Goal: Information Seeking & Learning: Understand process/instructions

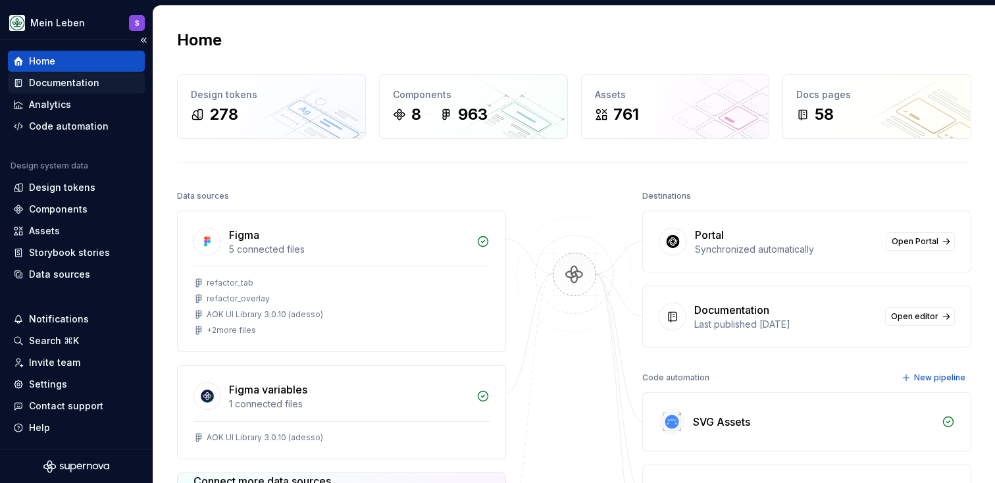
click at [95, 84] on div "Documentation" at bounding box center [64, 82] width 70 height 13
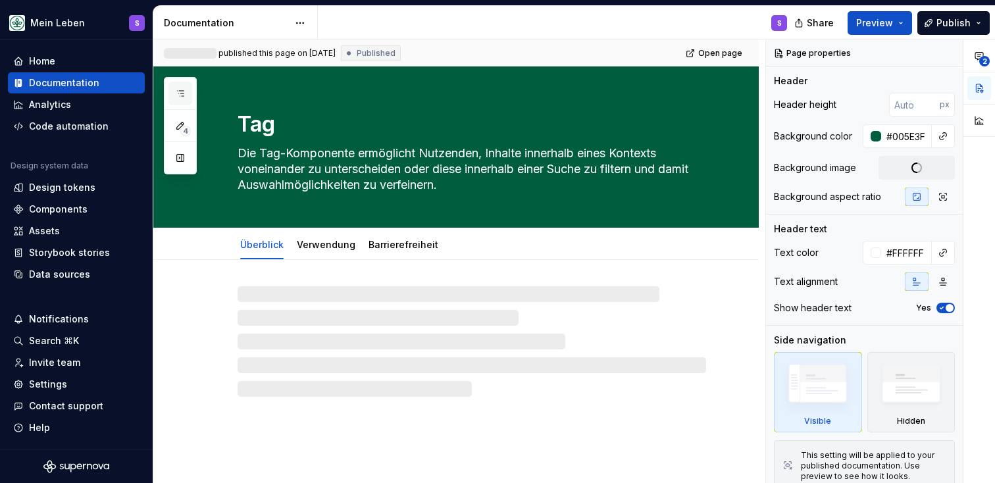
click at [182, 92] on icon "button" at bounding box center [180, 93] width 11 height 11
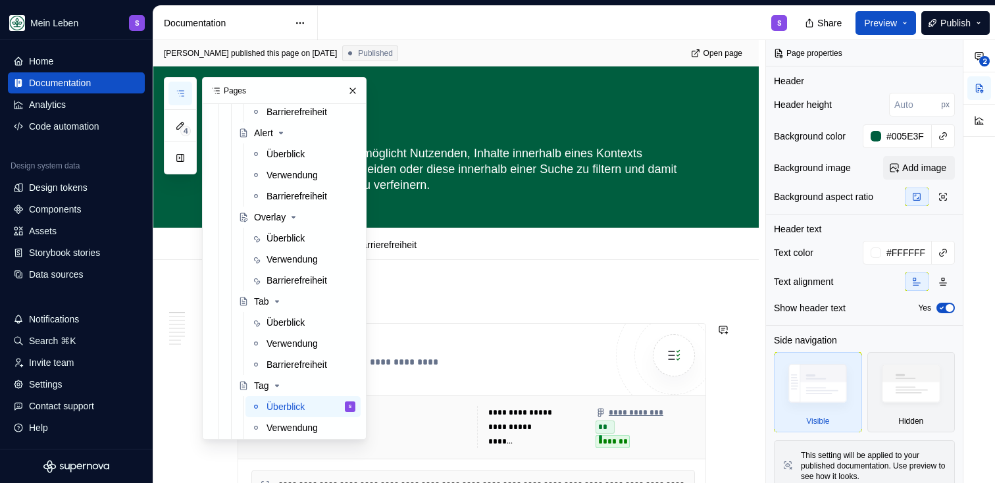
scroll to position [812, 0]
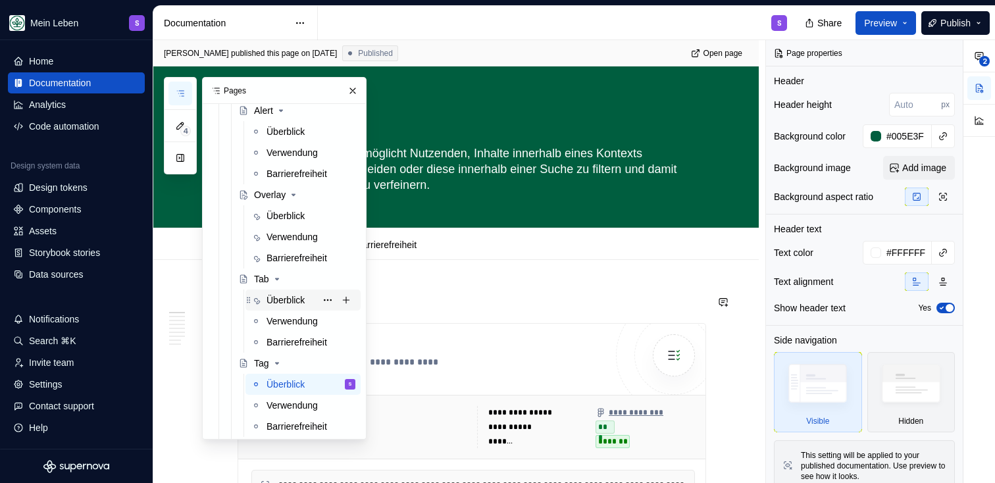
click at [280, 301] on div "Überblick" at bounding box center [286, 299] width 38 height 13
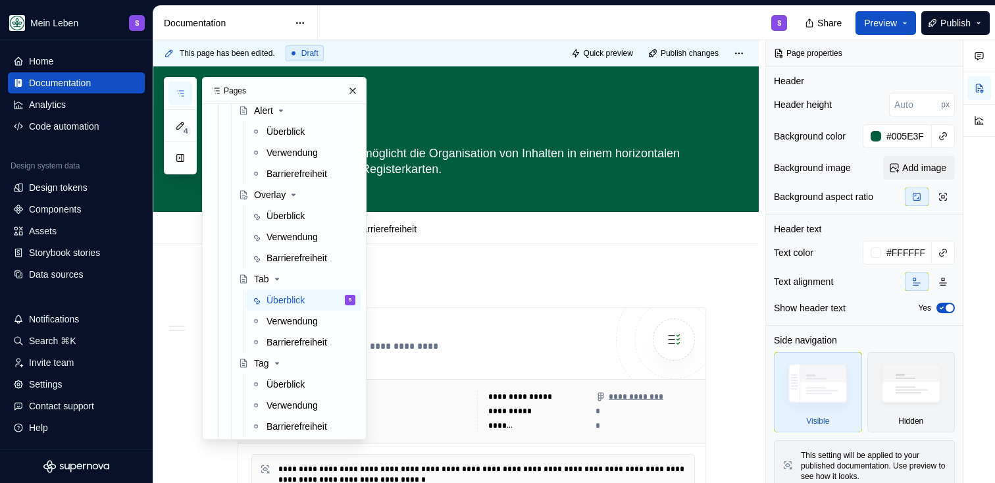
click at [526, 26] on div "S" at bounding box center [558, 23] width 480 height 34
click at [350, 88] on button "button" at bounding box center [352, 91] width 18 height 18
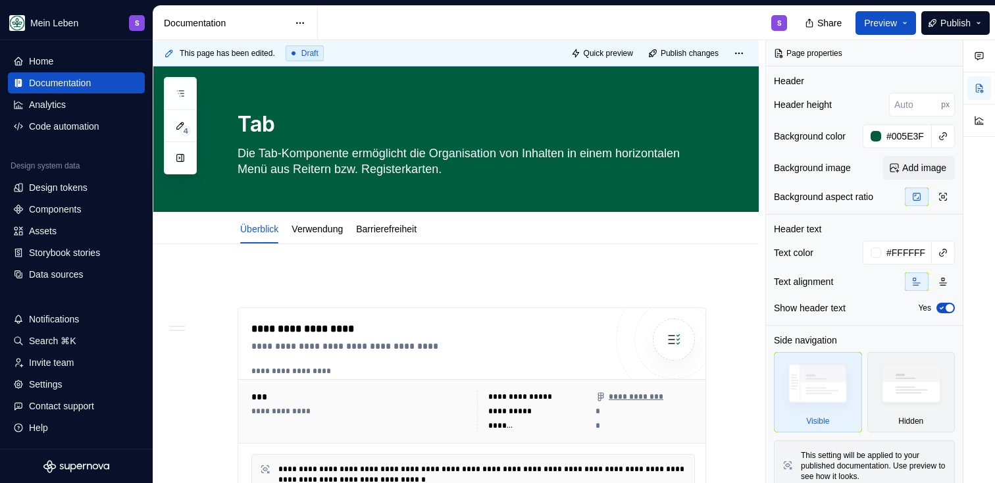
type textarea "*"
